Goal: Communication & Community: Ask a question

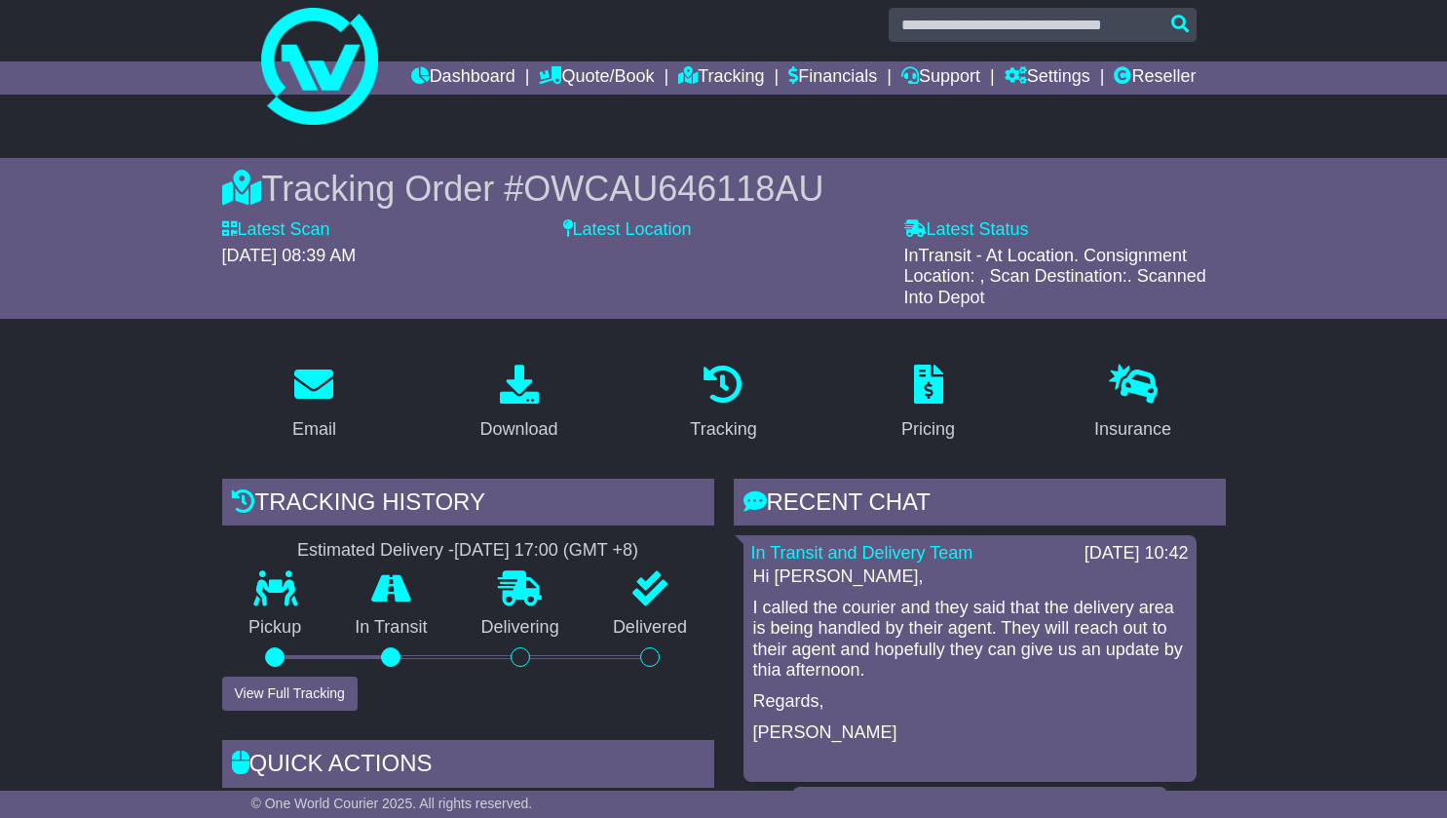
scroll to position [56, 0]
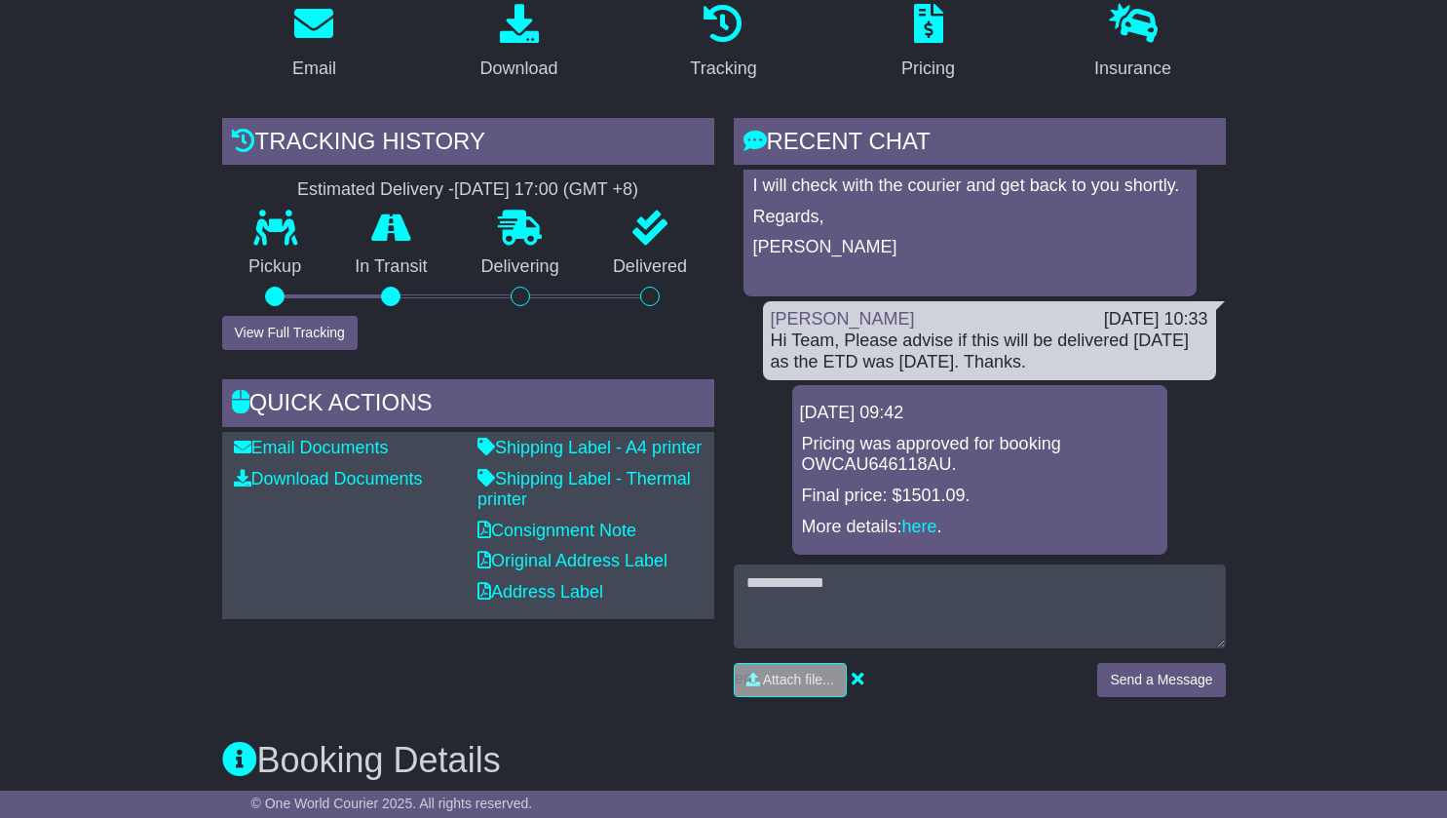
scroll to position [382, 0]
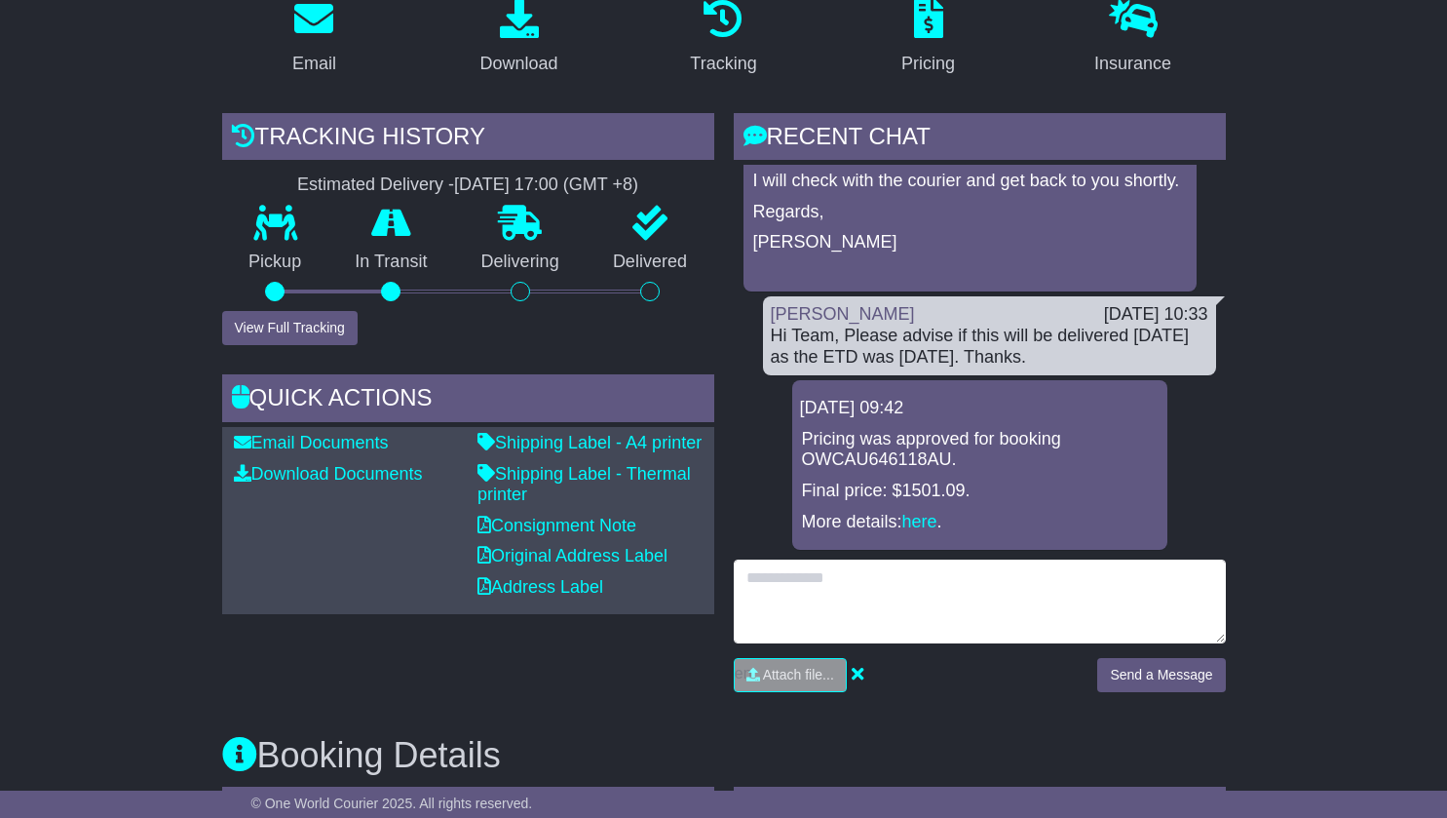
click at [833, 612] on textarea at bounding box center [980, 601] width 492 height 84
type textarea "**********"
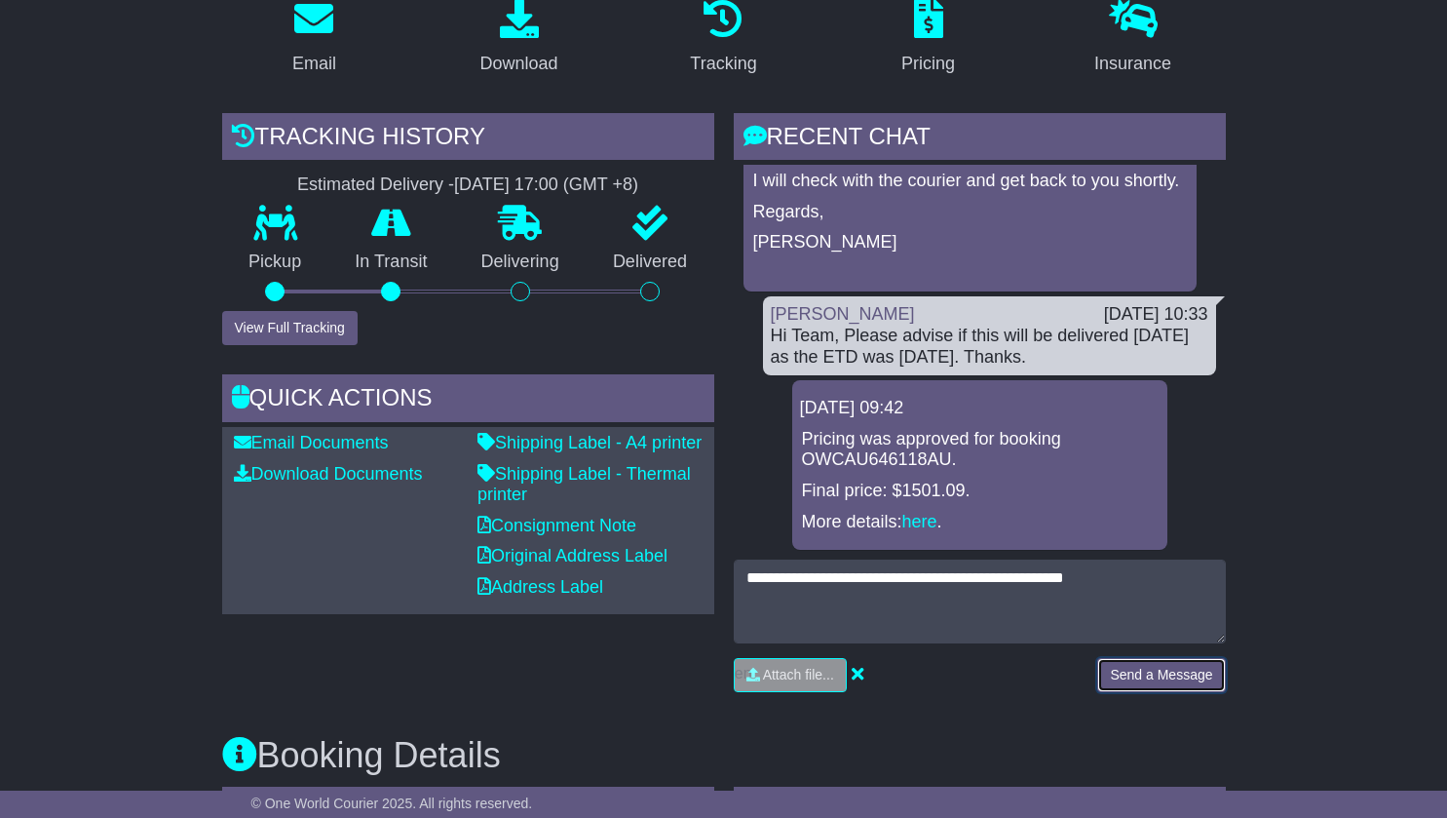
click at [1187, 692] on button "Send a Message" at bounding box center [1161, 675] width 128 height 34
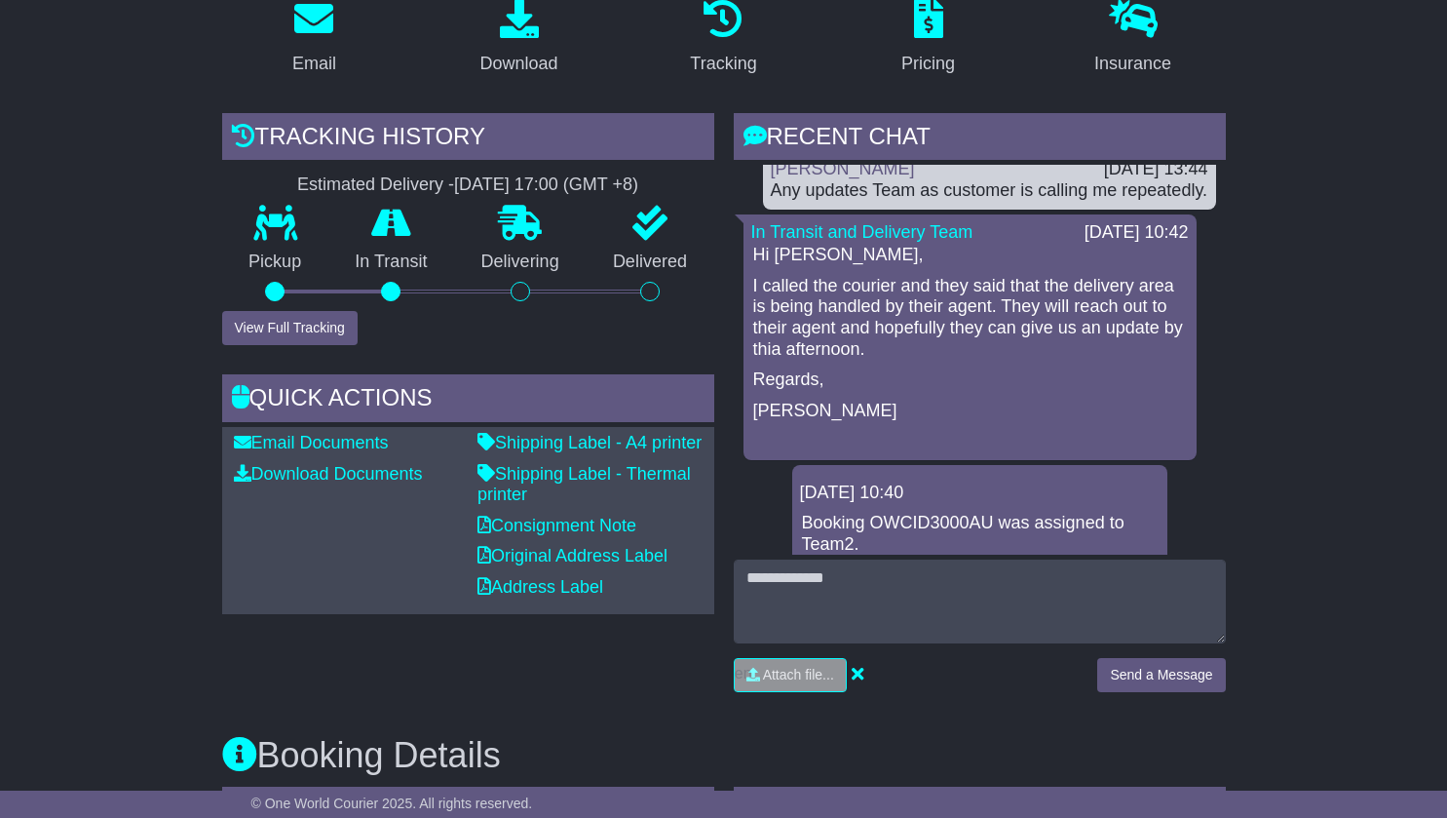
scroll to position [0, 0]
